Goal: Information Seeking & Learning: Learn about a topic

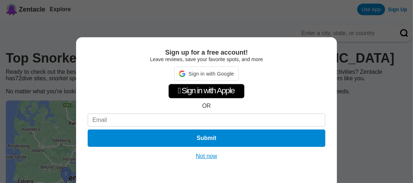
click at [203, 157] on button "Not now" at bounding box center [207, 156] width 26 height 7
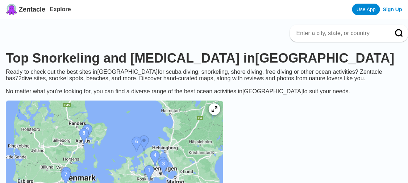
scroll to position [99, 0]
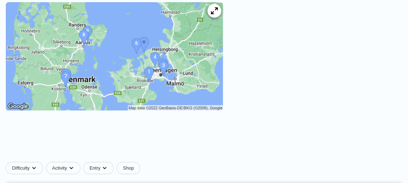
click at [218, 14] on icon at bounding box center [214, 11] width 7 height 7
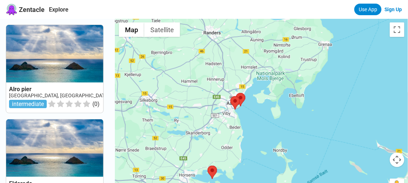
drag, startPoint x: 287, startPoint y: 66, endPoint x: 231, endPoint y: 145, distance: 96.1
click at [231, 145] on div at bounding box center [261, 110] width 293 height 183
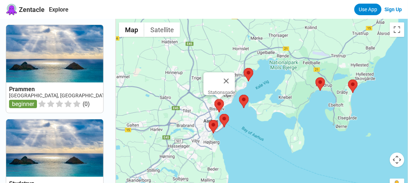
click at [214, 99] on area at bounding box center [214, 99] width 0 height 0
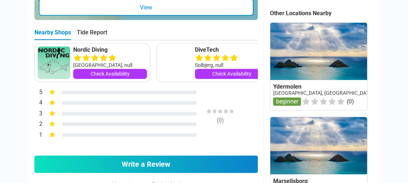
scroll to position [329, 0]
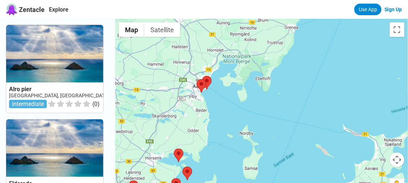
drag, startPoint x: 258, startPoint y: 110, endPoint x: 173, endPoint y: 171, distance: 103.9
click at [173, 171] on div at bounding box center [261, 110] width 293 height 183
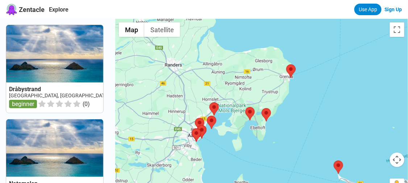
click at [178, 148] on div at bounding box center [261, 110] width 293 height 183
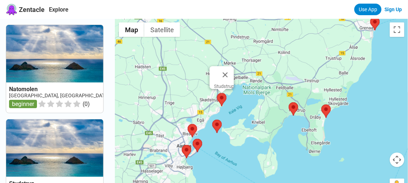
click at [217, 93] on area at bounding box center [217, 93] width 0 height 0
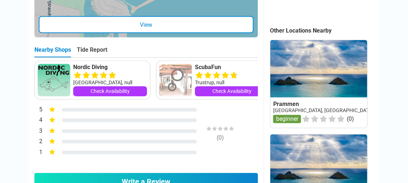
scroll to position [263, 0]
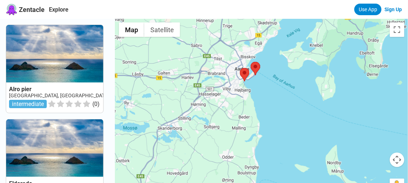
drag, startPoint x: 264, startPoint y: 105, endPoint x: 225, endPoint y: 160, distance: 67.5
click at [225, 160] on div at bounding box center [261, 110] width 293 height 183
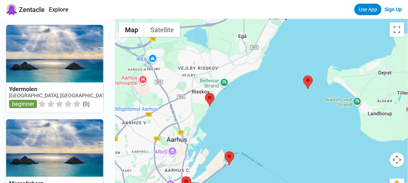
drag, startPoint x: 274, startPoint y: 59, endPoint x: 246, endPoint y: 125, distance: 71.1
click at [246, 125] on div at bounding box center [261, 110] width 293 height 183
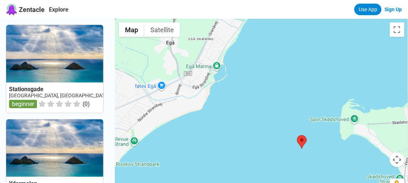
drag, startPoint x: 321, startPoint y: 54, endPoint x: 213, endPoint y: 141, distance: 138.8
click at [213, 141] on div at bounding box center [261, 110] width 293 height 183
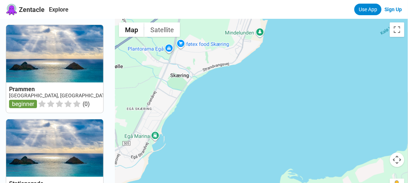
drag, startPoint x: 334, startPoint y: 109, endPoint x: 267, endPoint y: 192, distance: 107.1
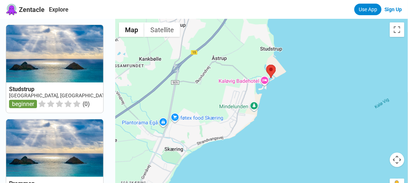
drag, startPoint x: 260, startPoint y: 89, endPoint x: 260, endPoint y: 151, distance: 61.6
click at [260, 151] on div at bounding box center [261, 110] width 293 height 183
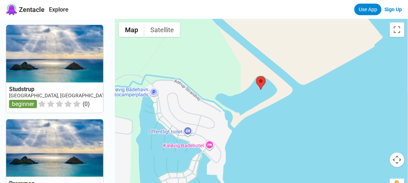
drag, startPoint x: 309, startPoint y: 89, endPoint x: 270, endPoint y: 98, distance: 39.9
click at [270, 98] on div at bounding box center [261, 110] width 293 height 183
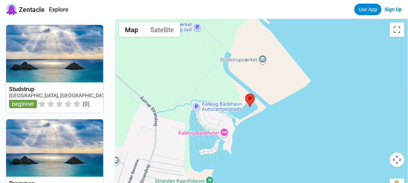
drag, startPoint x: 253, startPoint y: 138, endPoint x: 256, endPoint y: 116, distance: 22.3
click at [254, 131] on div at bounding box center [261, 110] width 293 height 183
